Goal: Task Accomplishment & Management: Use online tool/utility

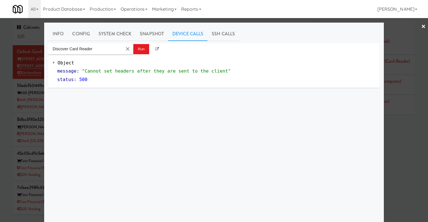
click at [423, 27] on link "×" at bounding box center [423, 27] width 5 height 18
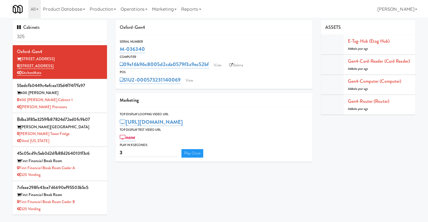
click at [193, 85] on div "Serial Number M-036340 Computer 09e16b96c8005d2cda0579f3a9ec52bf View Balena PO…" at bounding box center [213, 62] width 197 height 54
click at [193, 83] on link "View" at bounding box center [189, 80] width 13 height 8
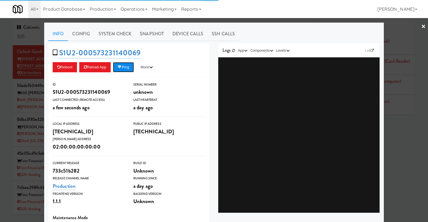
click at [123, 70] on button "Ping" at bounding box center [123, 67] width 21 height 10
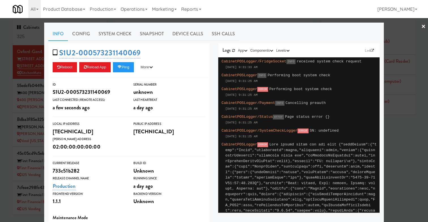
click at [10, 83] on div at bounding box center [214, 111] width 428 height 222
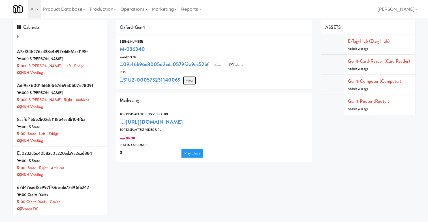
click at [186, 80] on link "View" at bounding box center [189, 80] width 13 height 8
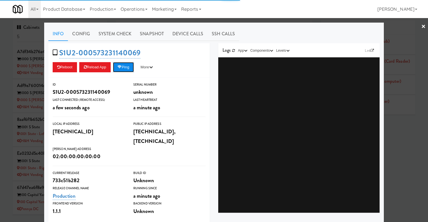
click at [117, 66] on button "Ping" at bounding box center [123, 67] width 21 height 10
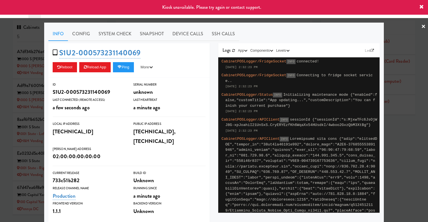
click at [35, 72] on div at bounding box center [214, 111] width 428 height 222
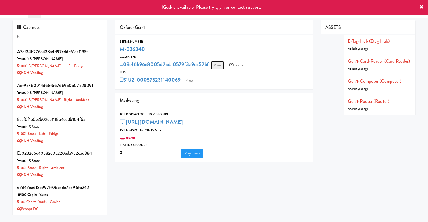
click at [215, 63] on link "View" at bounding box center [217, 65] width 13 height 8
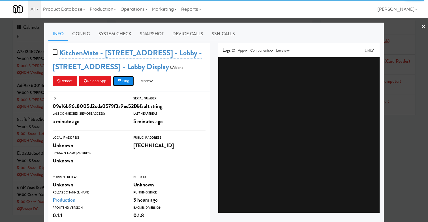
click at [129, 86] on button "Ping" at bounding box center [123, 81] width 21 height 10
click at [13, 92] on div at bounding box center [214, 111] width 428 height 222
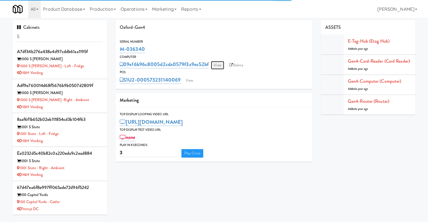
click at [222, 66] on link "View" at bounding box center [217, 65] width 13 height 8
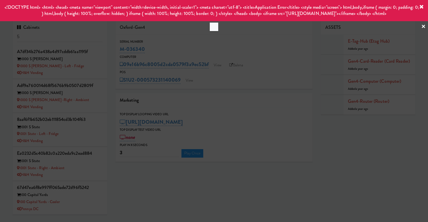
click at [189, 93] on div at bounding box center [214, 111] width 428 height 222
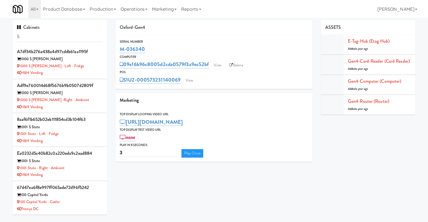
click at [243, 35] on div "Serial Number M-036340 Computer 09e16b96c8005d2cda0579f3a9ec52bf View Balena PO…" at bounding box center [213, 62] width 197 height 54
click at [190, 78] on link "View" at bounding box center [189, 80] width 13 height 8
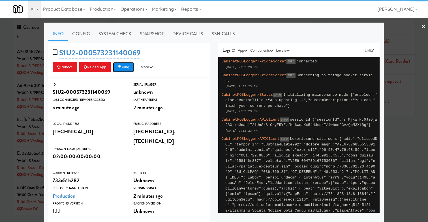
click at [134, 67] on button "Ping" at bounding box center [123, 67] width 21 height 10
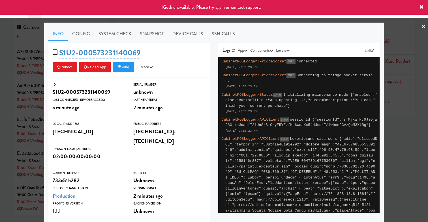
click at [39, 73] on div at bounding box center [214, 111] width 428 height 222
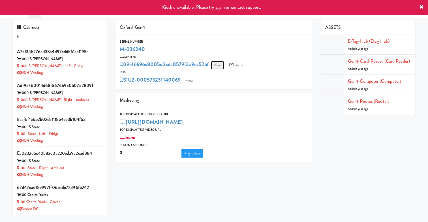
click at [215, 61] on link "View" at bounding box center [217, 65] width 13 height 8
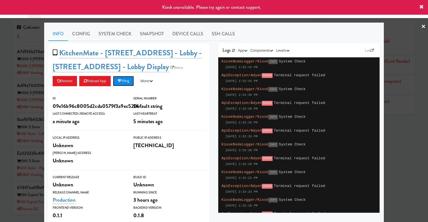
click at [127, 81] on button "Ping" at bounding box center [123, 81] width 21 height 10
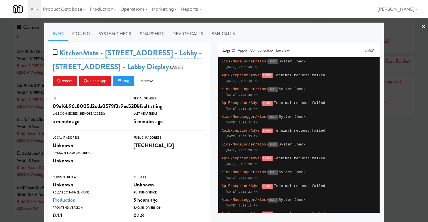
click at [169, 68] on link "Balena" at bounding box center [176, 68] width 15 height 6
click at [126, 78] on button "Ping" at bounding box center [123, 81] width 21 height 10
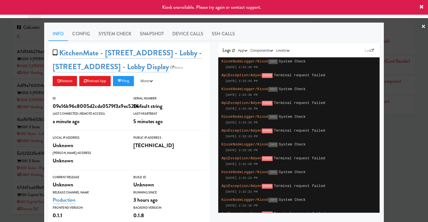
click at [19, 79] on div at bounding box center [214, 111] width 428 height 222
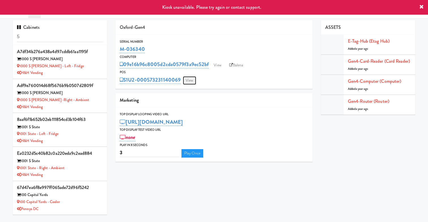
click at [190, 80] on link "View" at bounding box center [189, 80] width 13 height 8
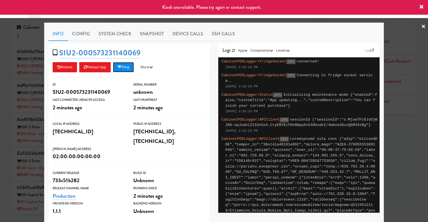
click at [126, 63] on button "Ping" at bounding box center [123, 67] width 21 height 10
click at [127, 66] on button "Ping" at bounding box center [123, 67] width 21 height 10
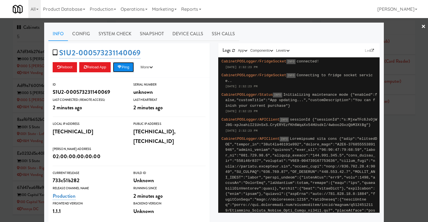
click at [127, 66] on button "Ping" at bounding box center [123, 67] width 21 height 10
click at [17, 82] on div at bounding box center [214, 111] width 428 height 222
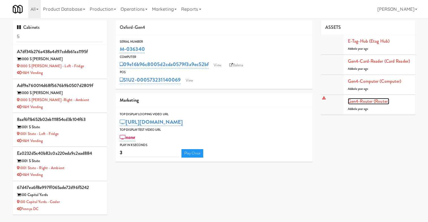
click at [368, 100] on link "Gen4-router (Router)" at bounding box center [368, 101] width 41 height 7
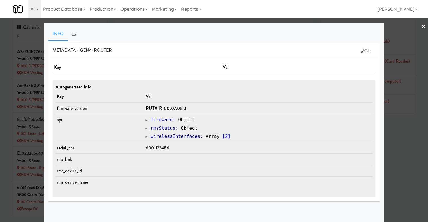
click at [163, 146] on span "6001122486" at bounding box center [157, 148] width 23 height 7
copy span "6001122486"
click at [30, 85] on div at bounding box center [214, 111] width 428 height 222
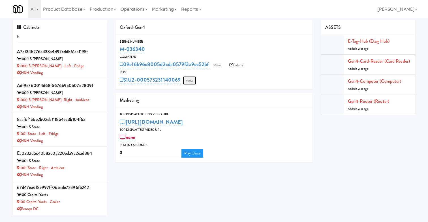
click at [188, 81] on link "View" at bounding box center [189, 80] width 13 height 8
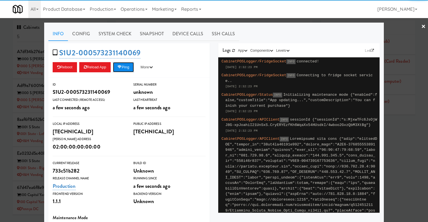
click at [131, 69] on button "Ping" at bounding box center [123, 67] width 21 height 10
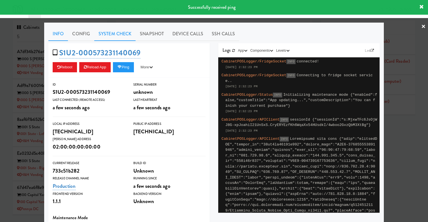
click at [118, 34] on link "System Check" at bounding box center [114, 34] width 41 height 14
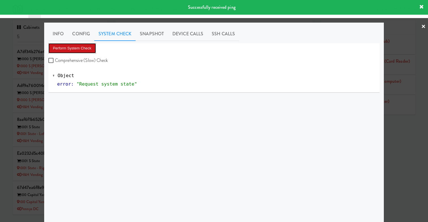
click at [89, 48] on button "Perform System Check" at bounding box center [72, 48] width 48 height 10
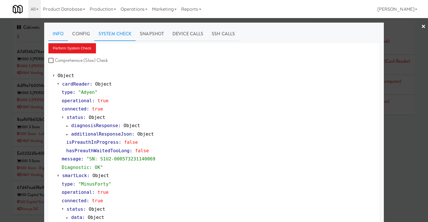
click at [56, 28] on link "Info" at bounding box center [58, 34] width 20 height 14
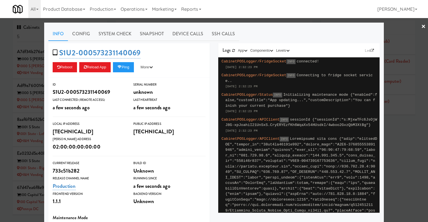
click at [30, 69] on div at bounding box center [214, 111] width 428 height 222
